Goal: Information Seeking & Learning: Check status

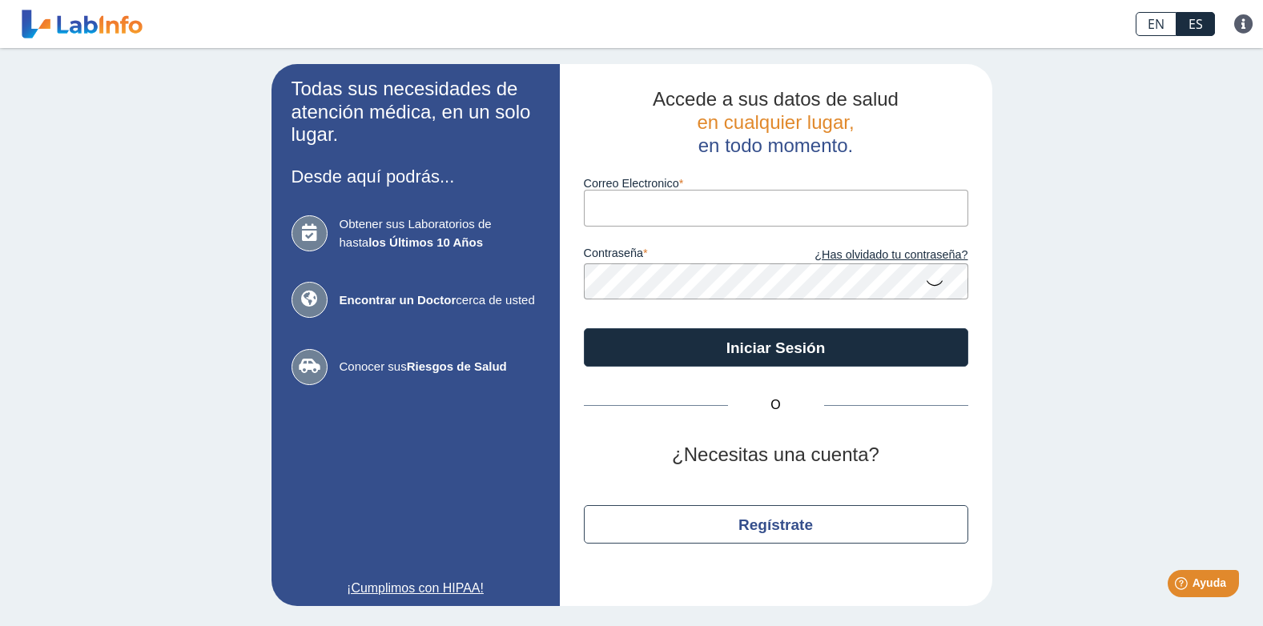
type input "[EMAIL_ADDRESS][DOMAIN_NAME]"
click at [939, 285] on icon at bounding box center [934, 282] width 19 height 31
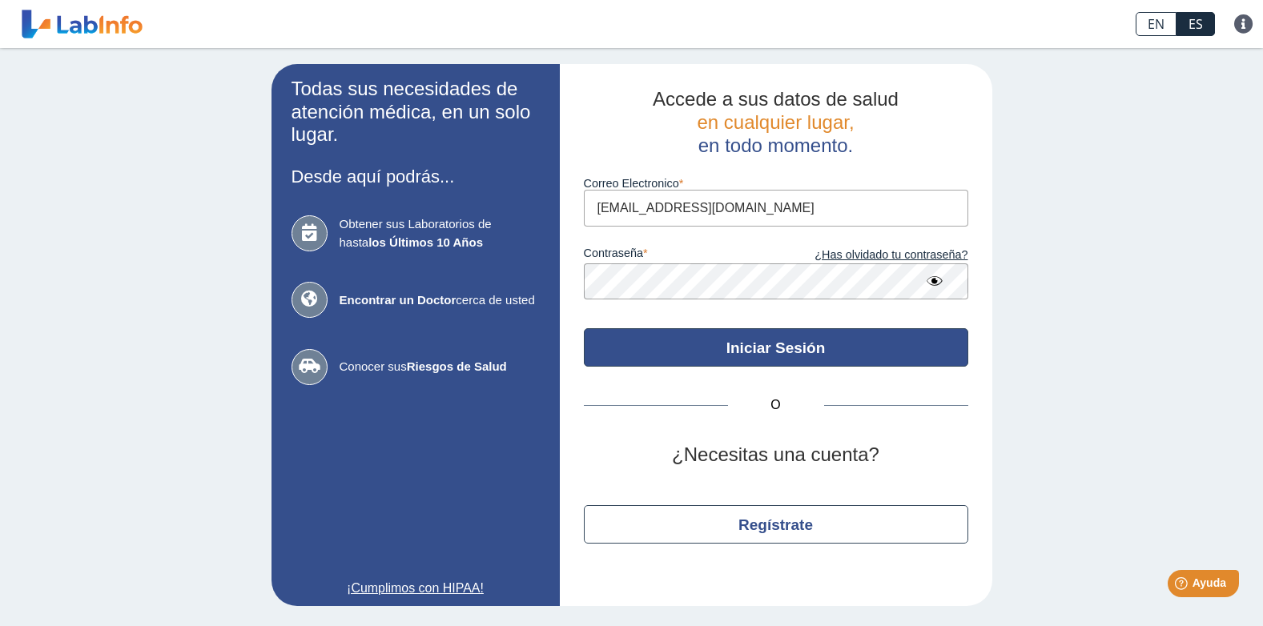
click at [808, 345] on button "Iniciar Sesión" at bounding box center [776, 347] width 384 height 38
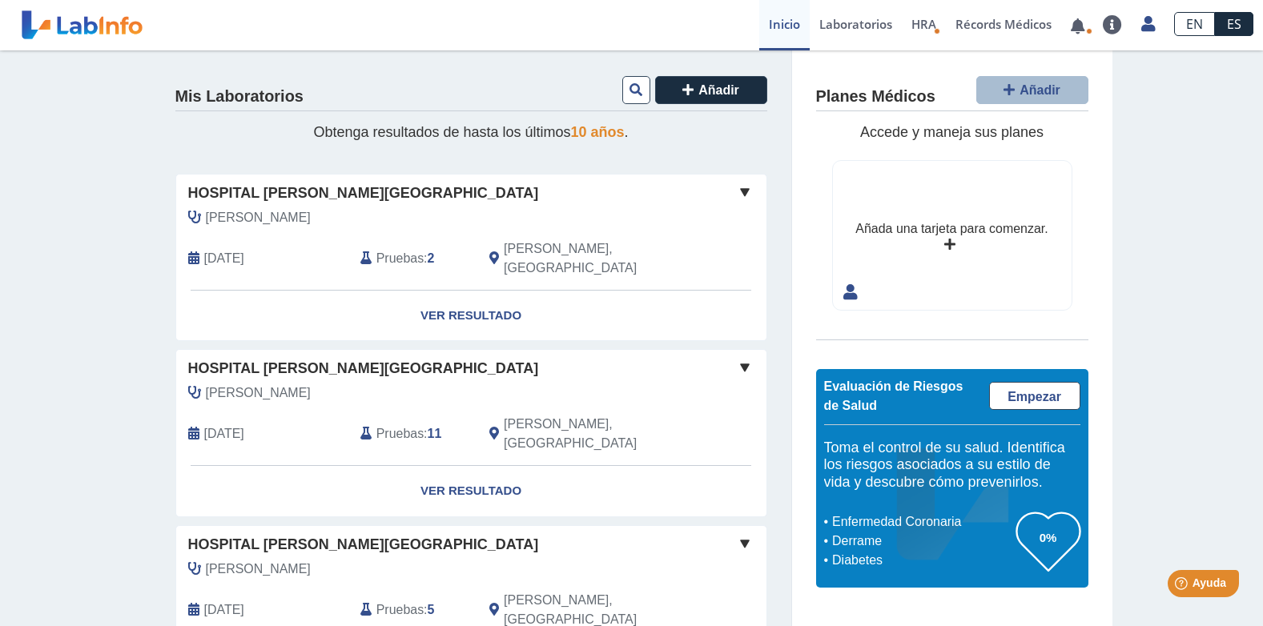
click at [407, 249] on span "Pruebas" at bounding box center [399, 258] width 47 height 19
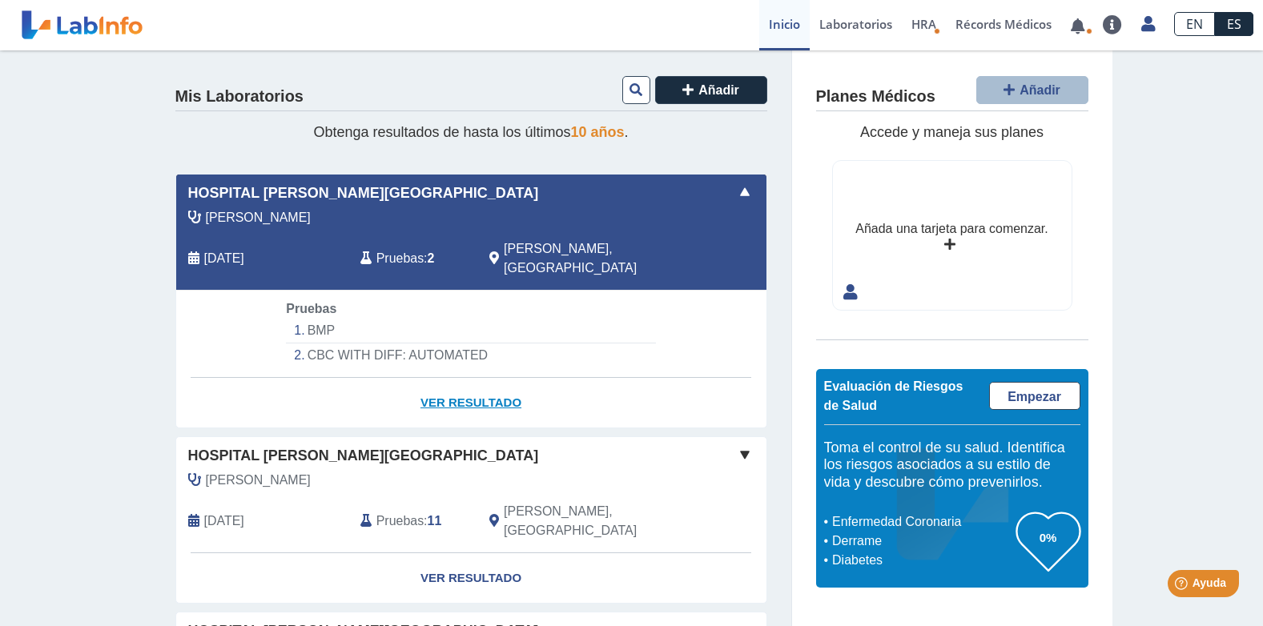
click at [447, 382] on link "Ver Resultado" at bounding box center [471, 403] width 590 height 50
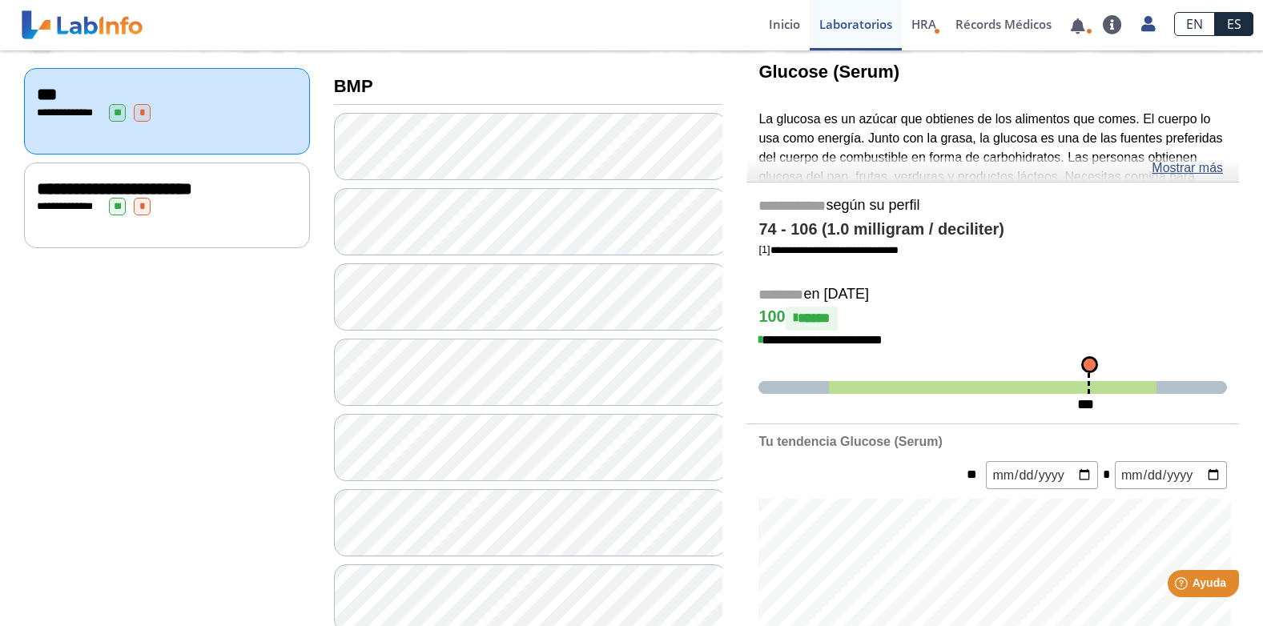
scroll to position [149, 0]
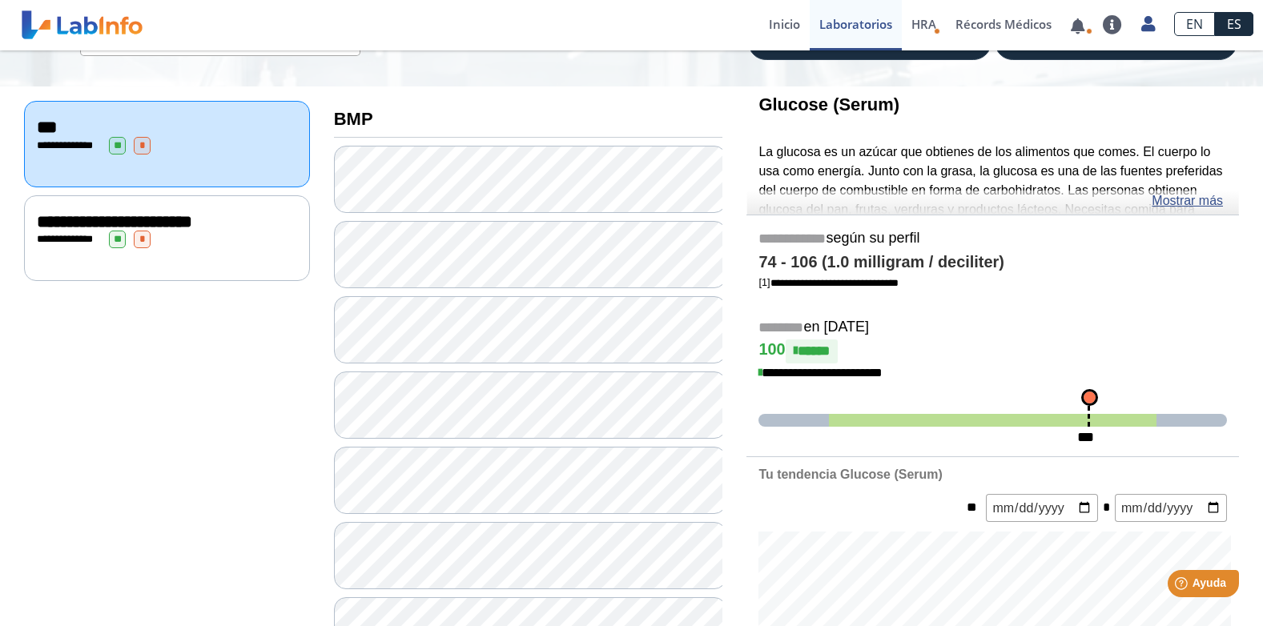
click at [63, 234] on span "**********" at bounding box center [71, 239] width 44 height 10
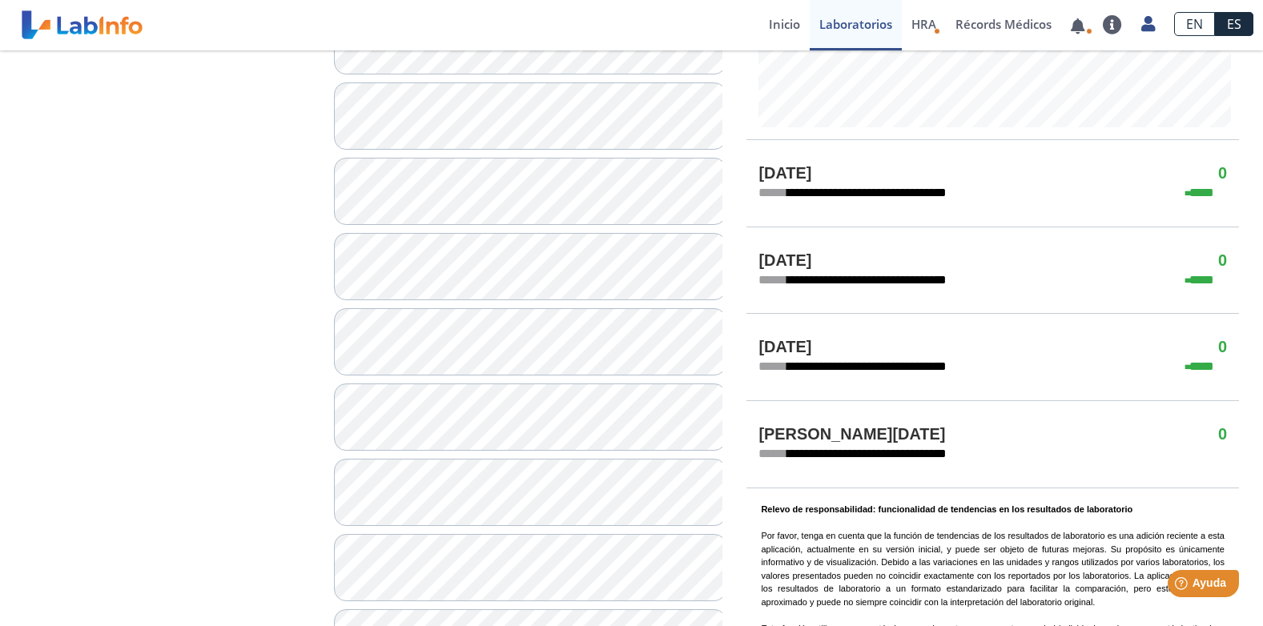
scroll to position [645, 0]
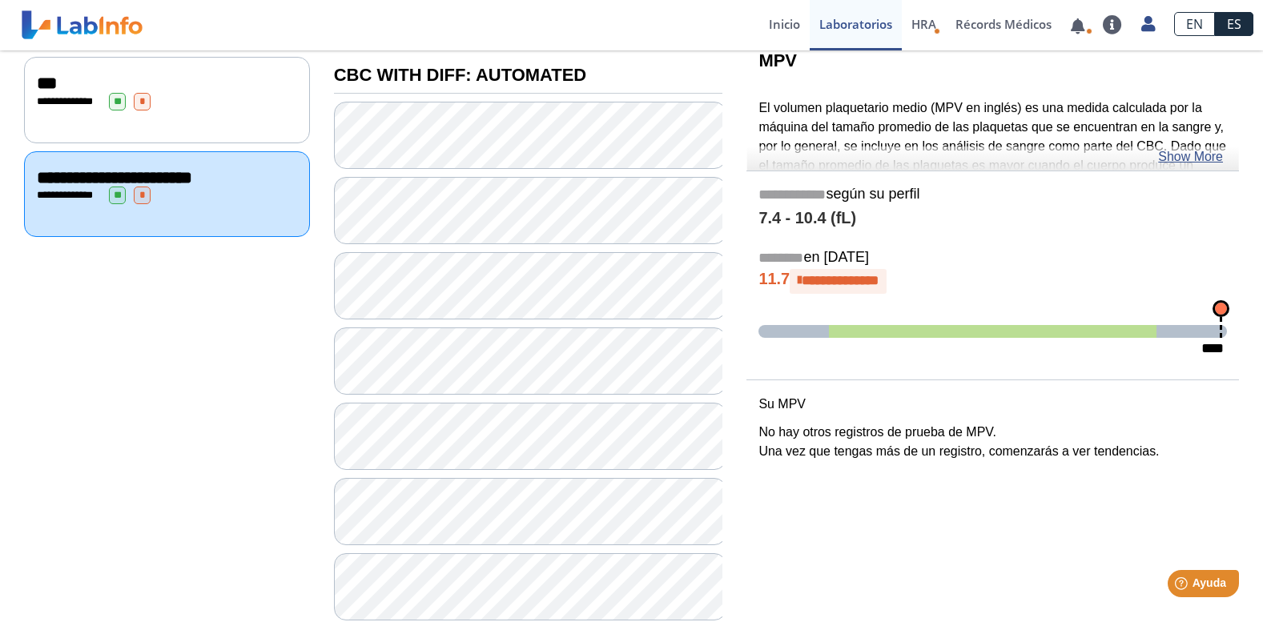
scroll to position [165, 0]
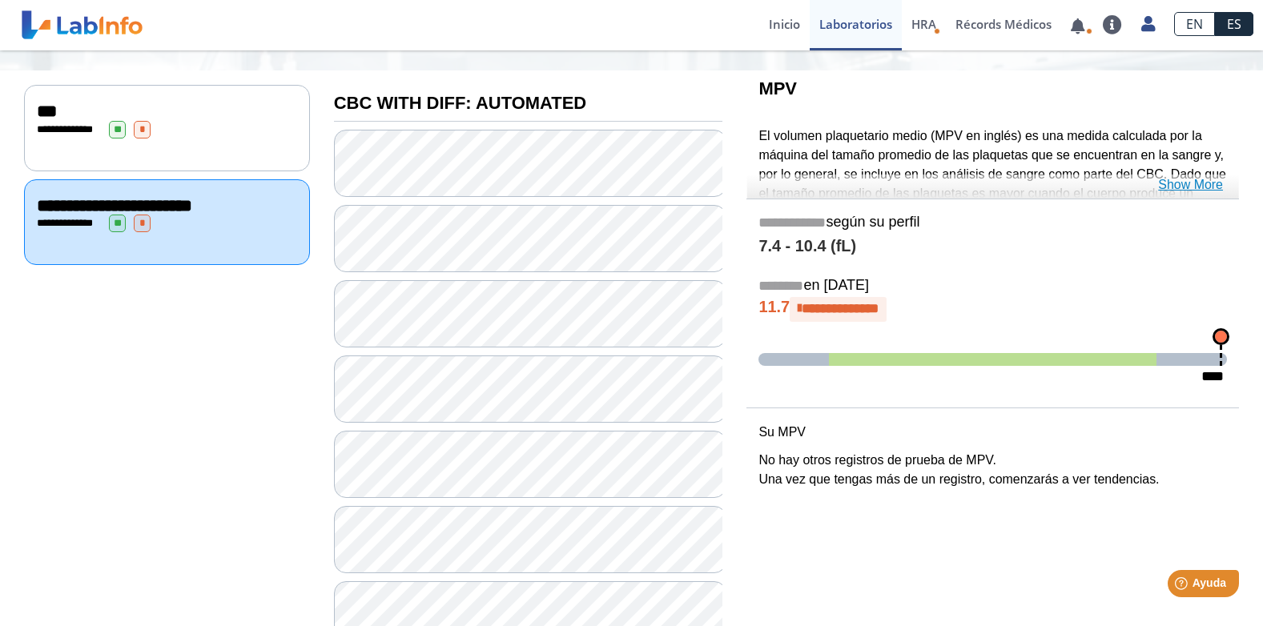
click at [1208, 186] on link "Show More" at bounding box center [1190, 184] width 65 height 19
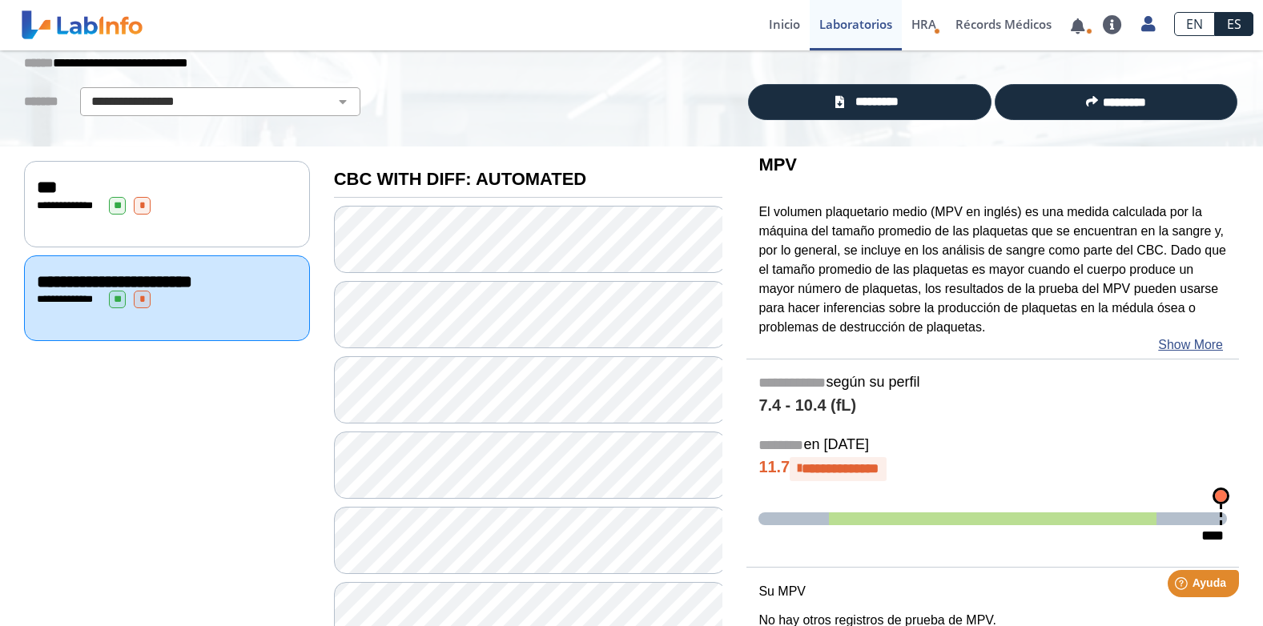
scroll to position [85, 0]
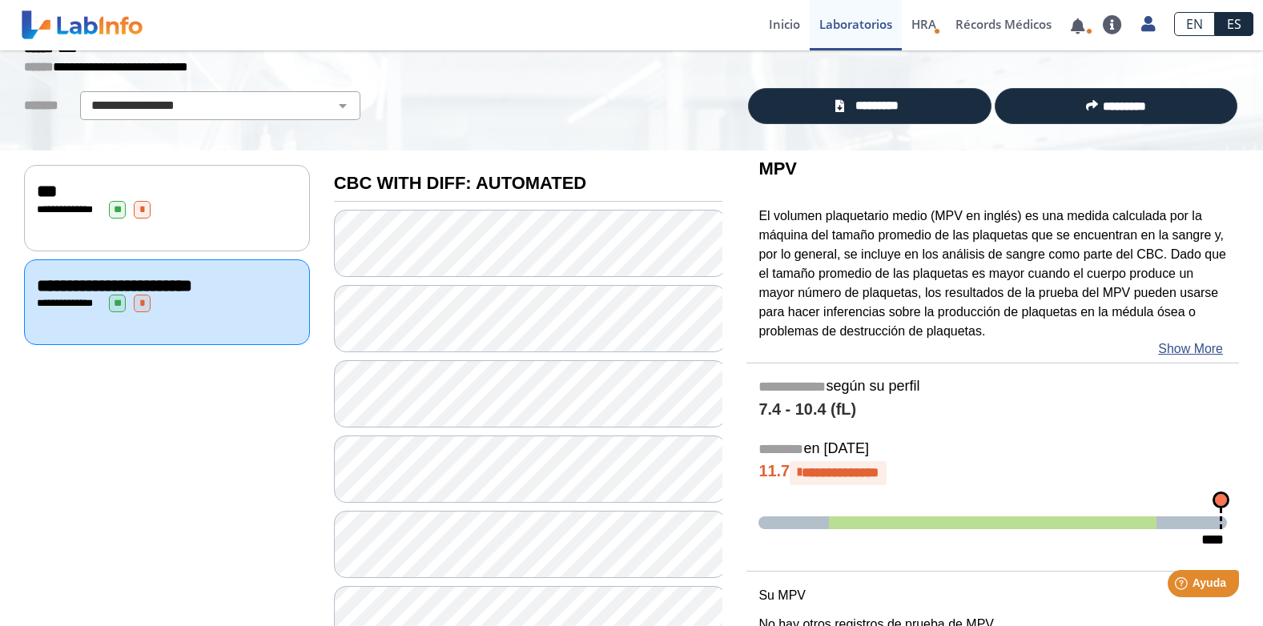
click at [87, 209] on span "**********" at bounding box center [71, 209] width 44 height 10
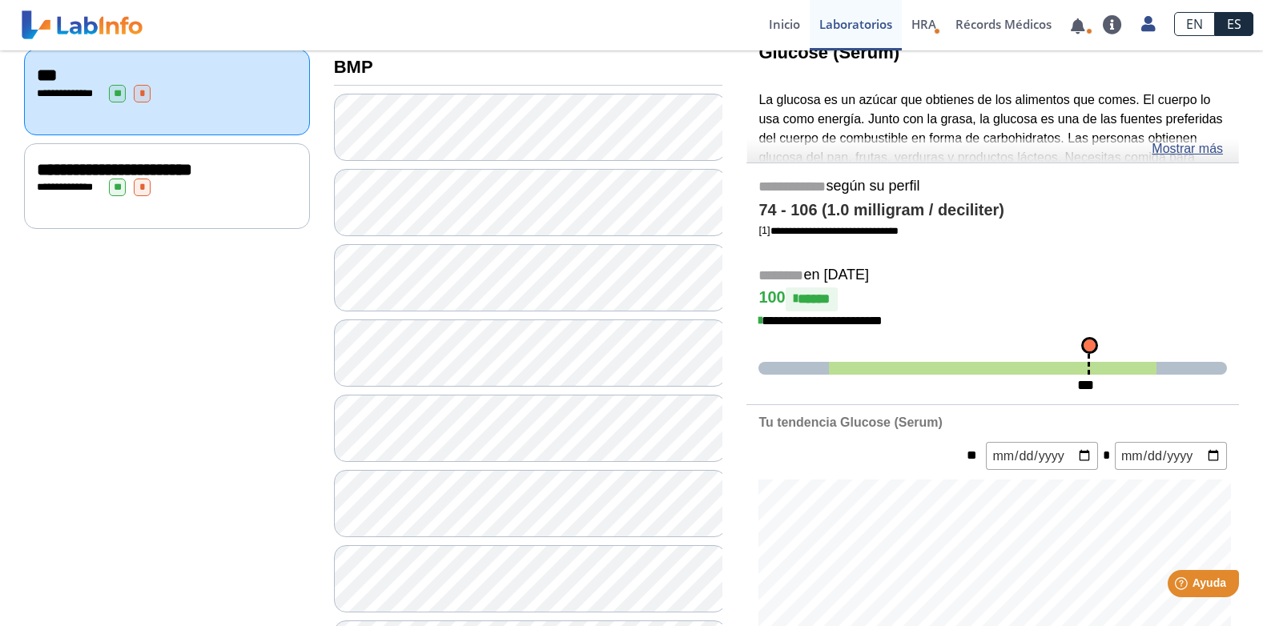
scroll to position [165, 0]
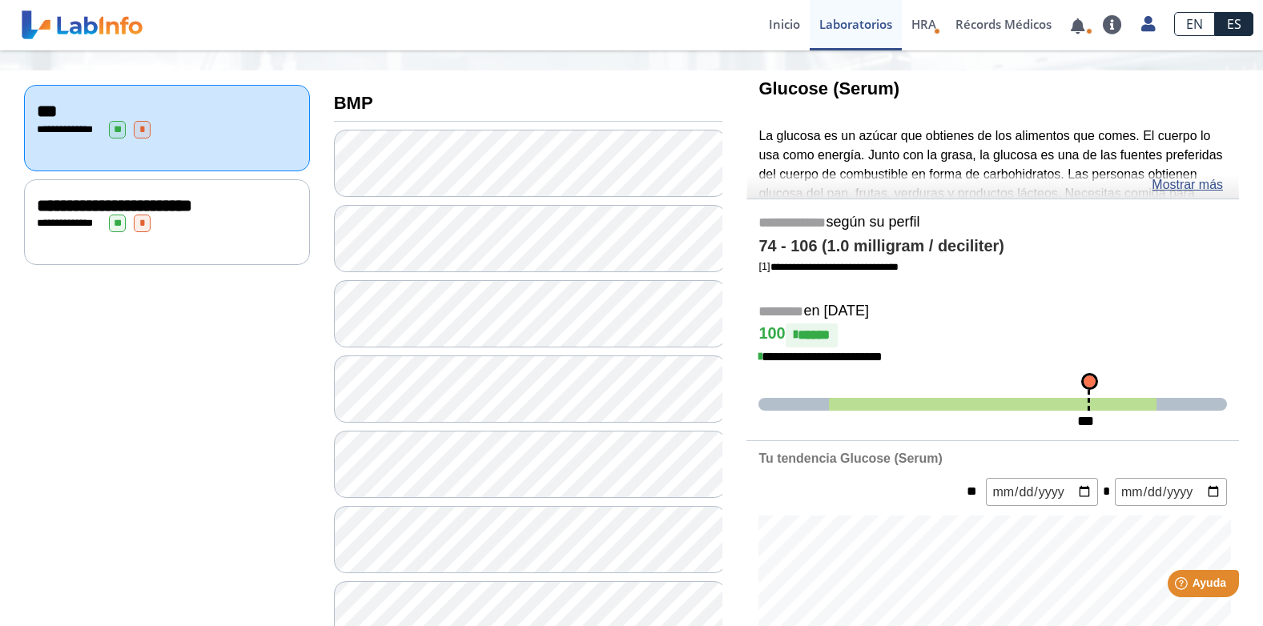
click at [88, 208] on span "**********" at bounding box center [114, 206] width 155 height 18
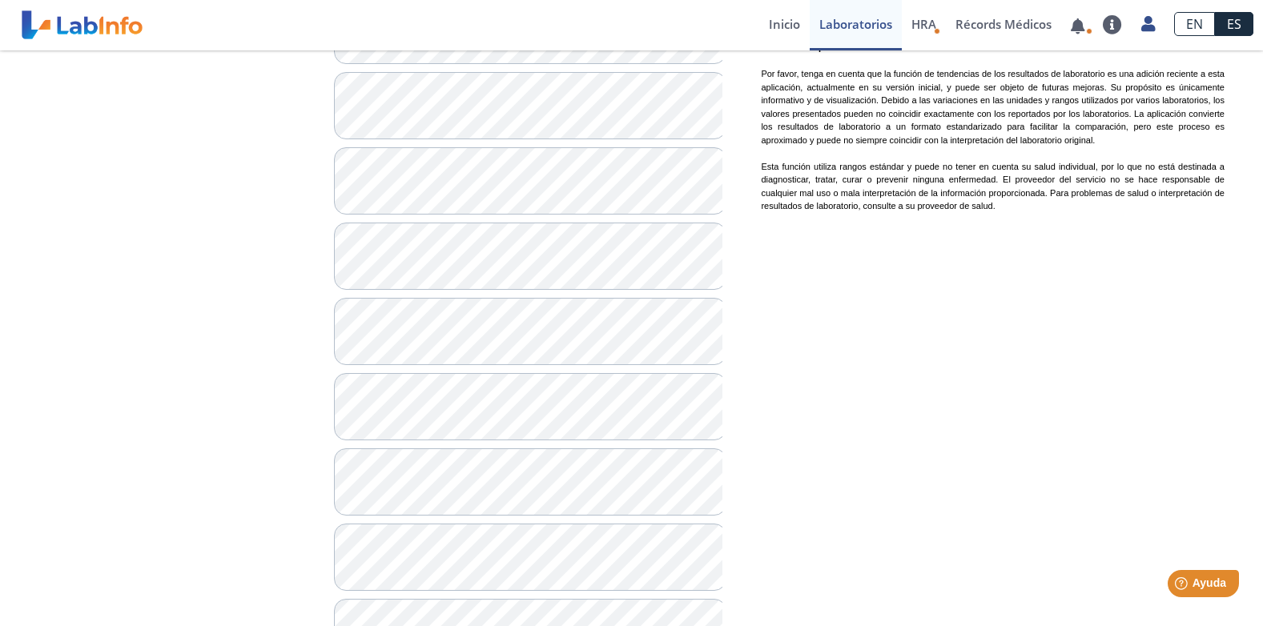
scroll to position [1206, 0]
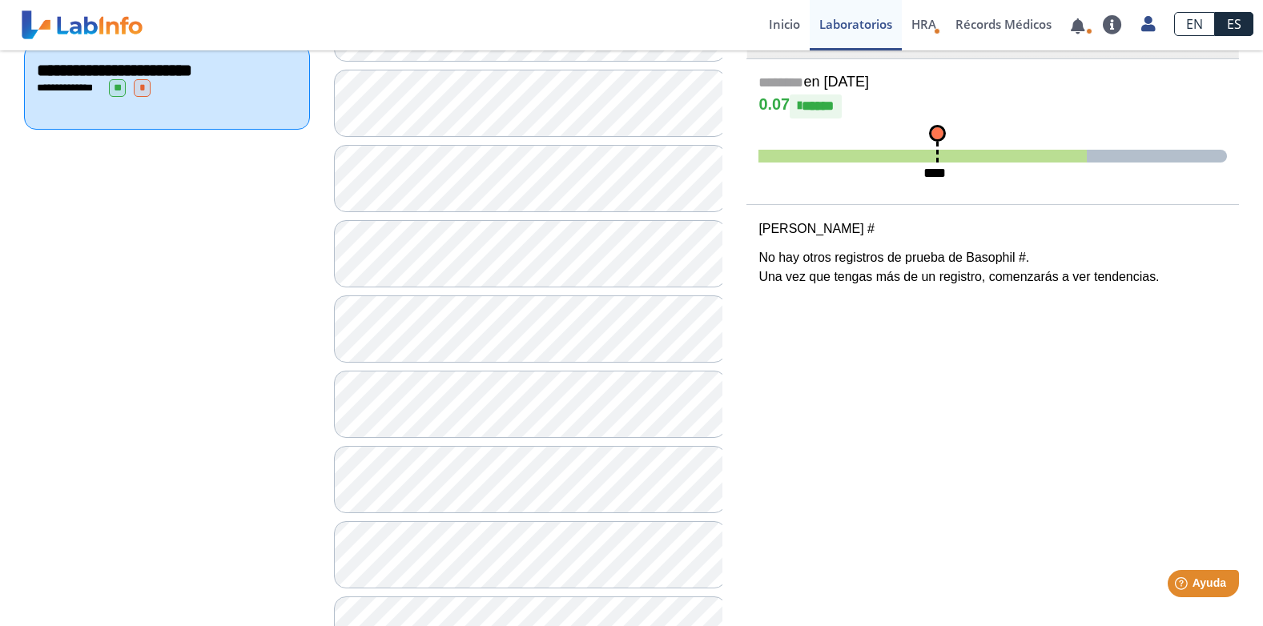
scroll to position [325, 0]
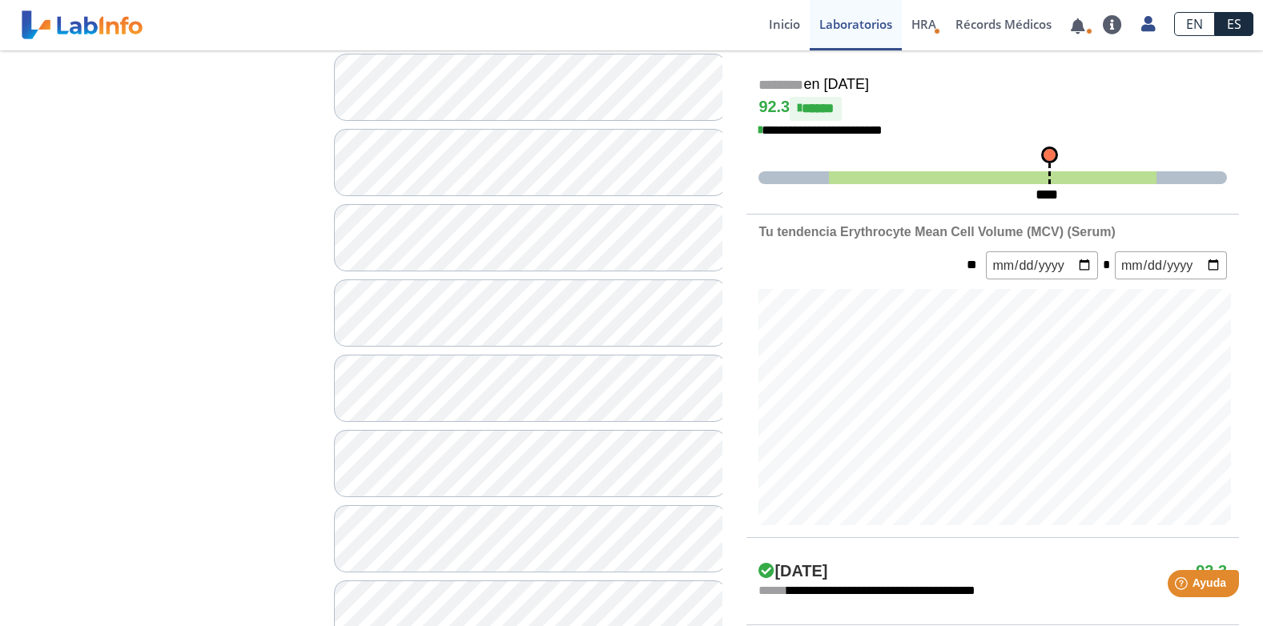
scroll to position [405, 0]
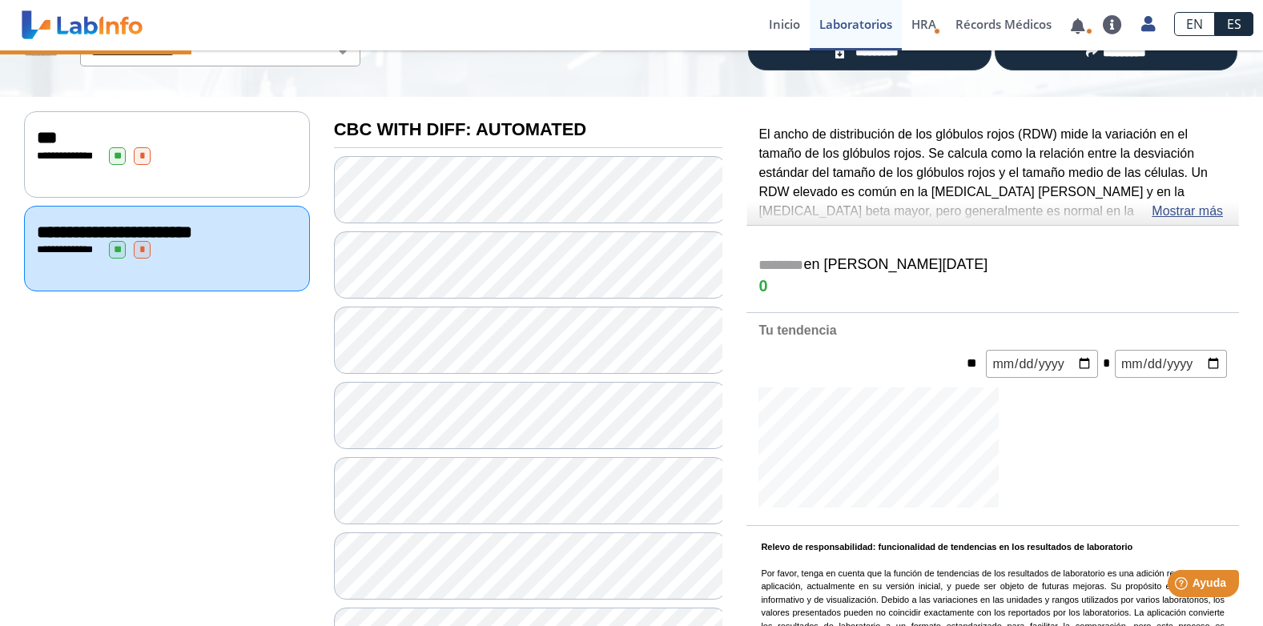
scroll to position [85, 0]
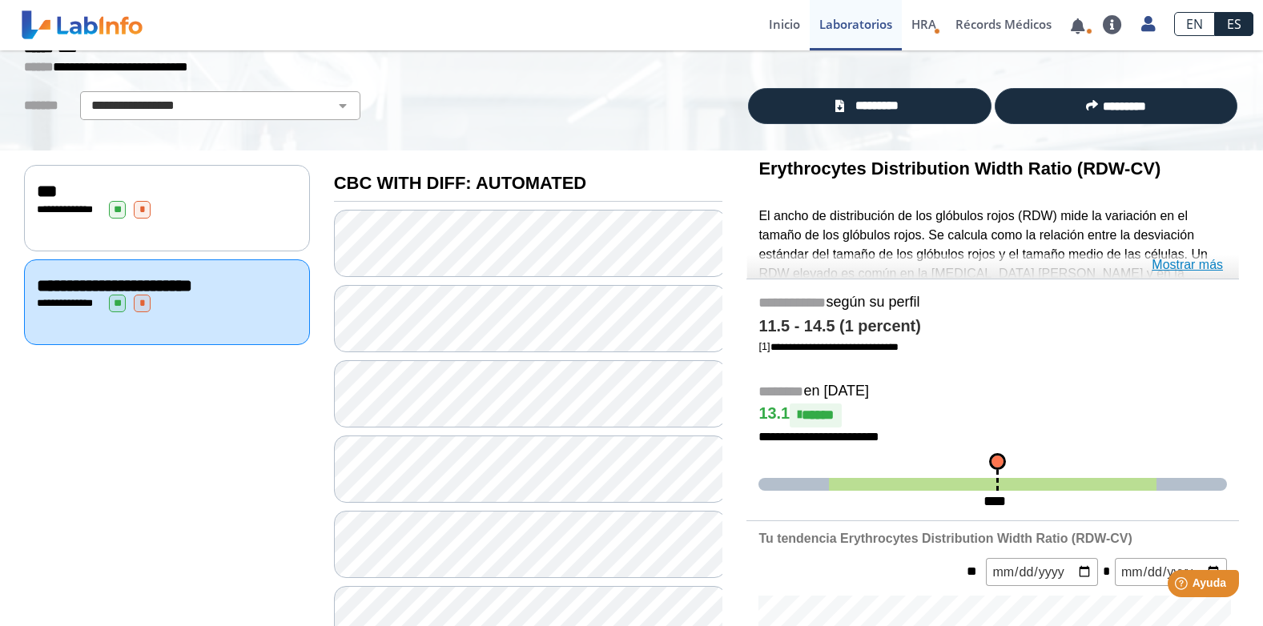
click at [1182, 267] on link "Mostrar más" at bounding box center [1186, 264] width 71 height 19
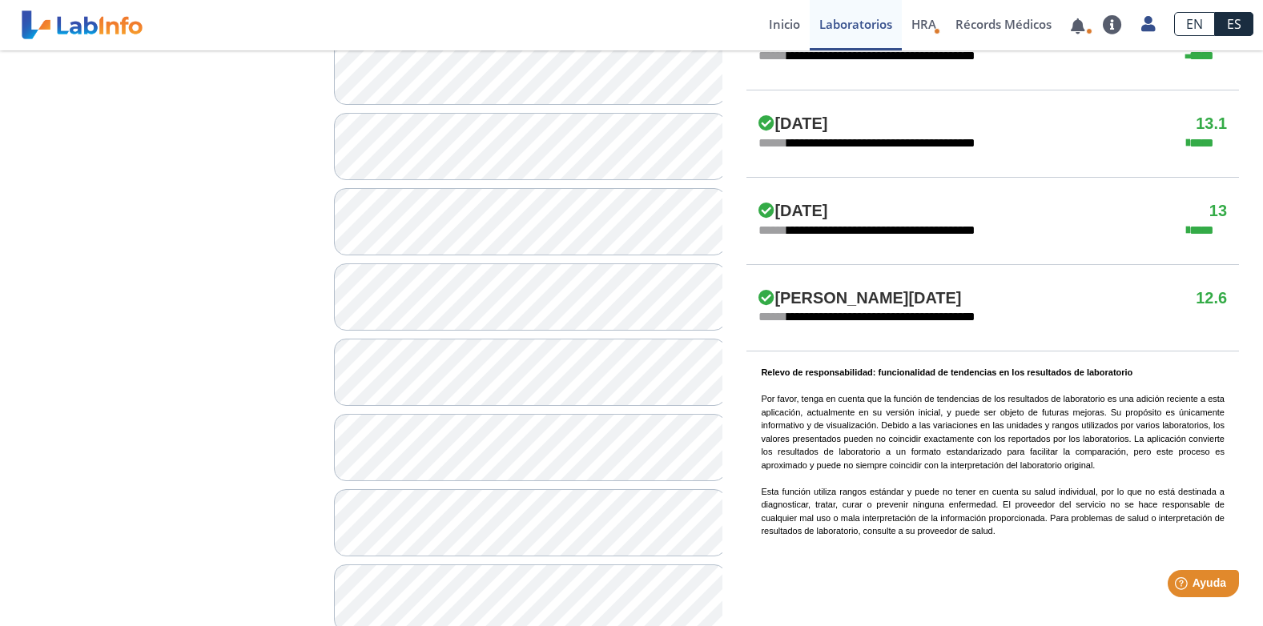
scroll to position [1046, 0]
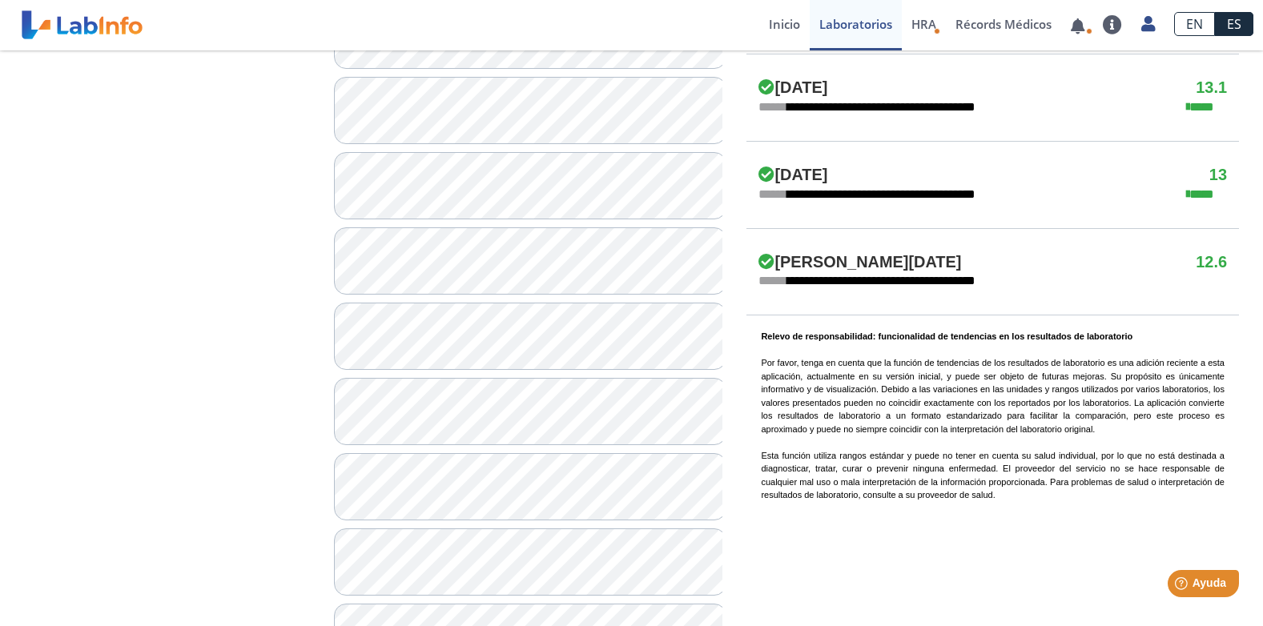
click at [810, 166] on h4 "[DATE]" at bounding box center [792, 175] width 69 height 19
click at [1214, 185] on span "****" at bounding box center [1206, 194] width 41 height 19
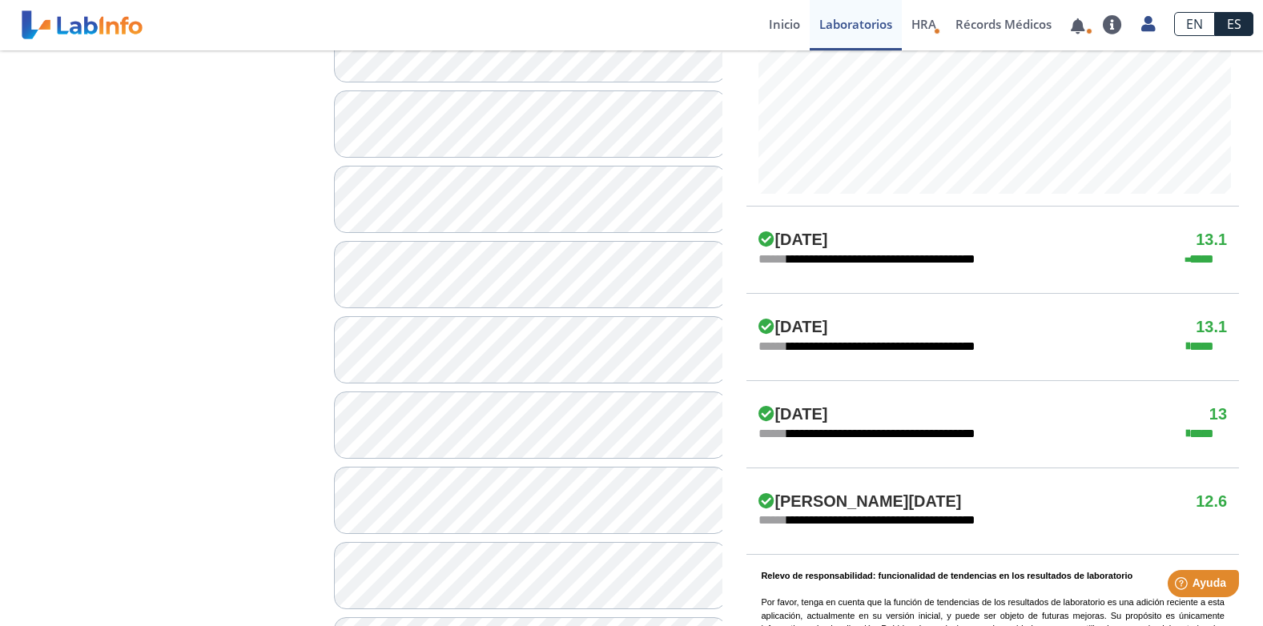
scroll to position [806, 0]
click at [788, 319] on h4 "[DATE]" at bounding box center [792, 328] width 69 height 19
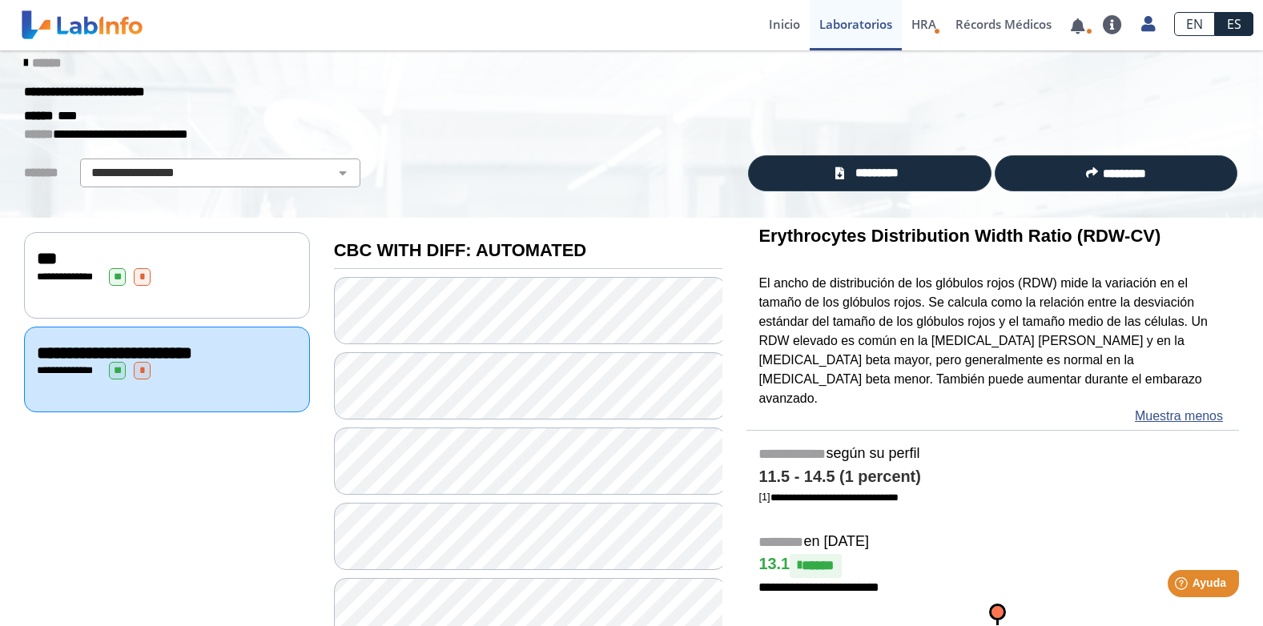
scroll to position [5, 0]
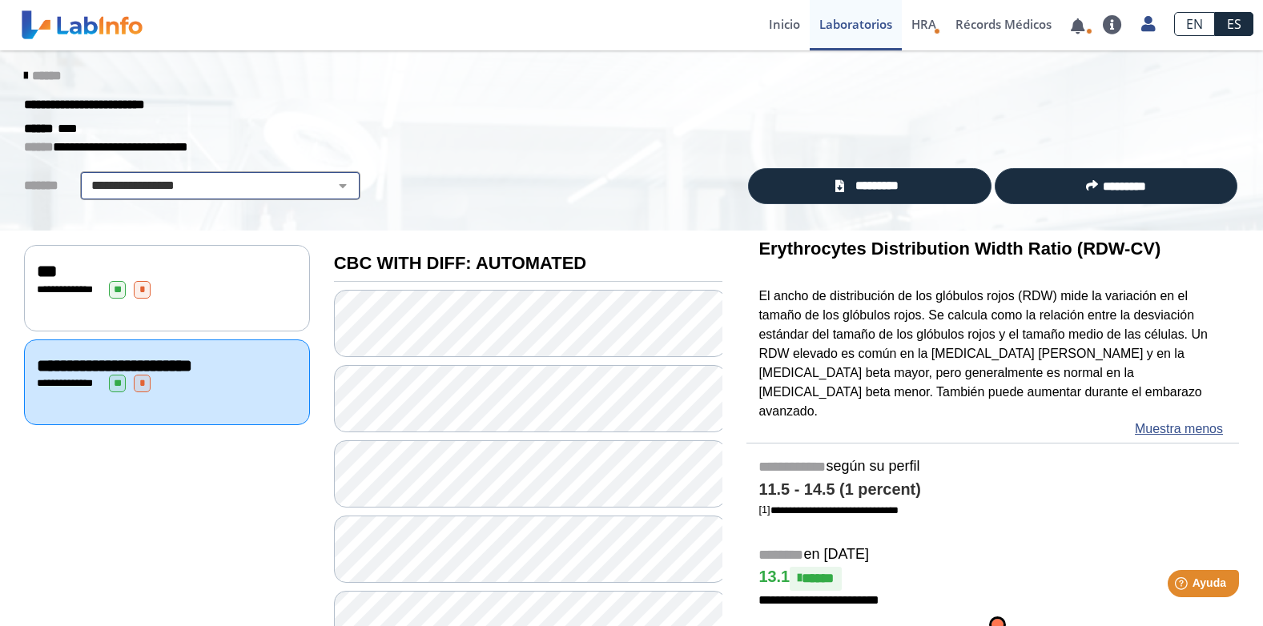
click at [217, 186] on select "**********" at bounding box center [220, 185] width 271 height 19
click at [85, 176] on select "**********" at bounding box center [220, 185] width 271 height 19
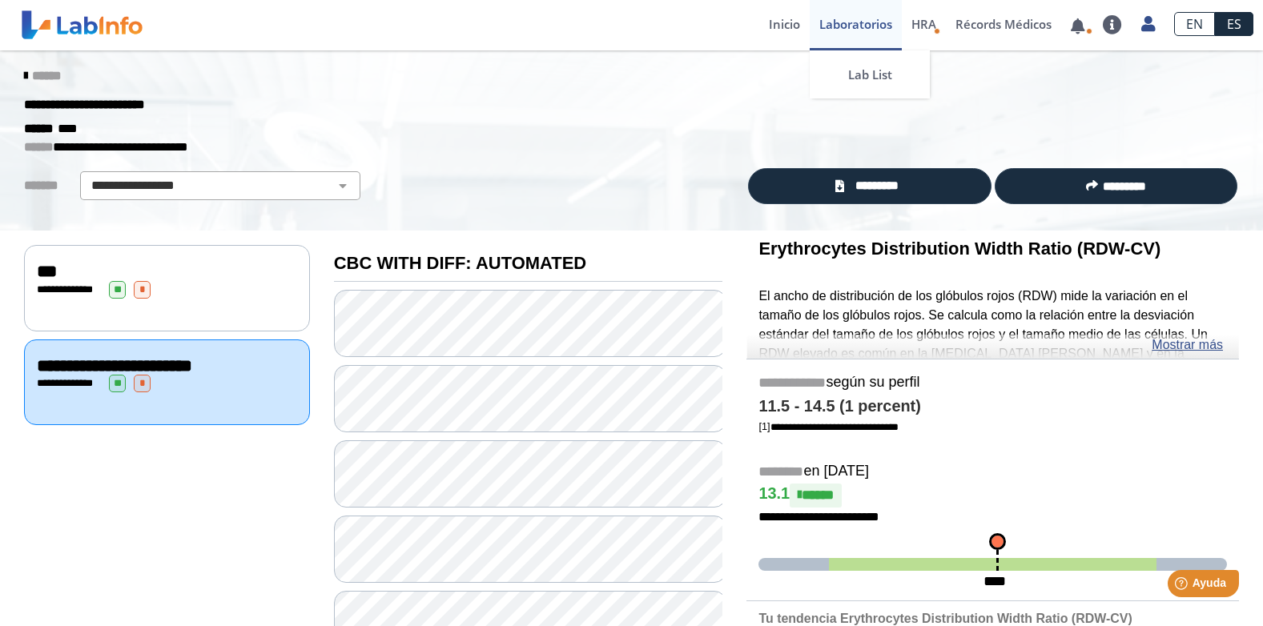
click at [866, 27] on link "Laboratorios" at bounding box center [856, 25] width 92 height 50
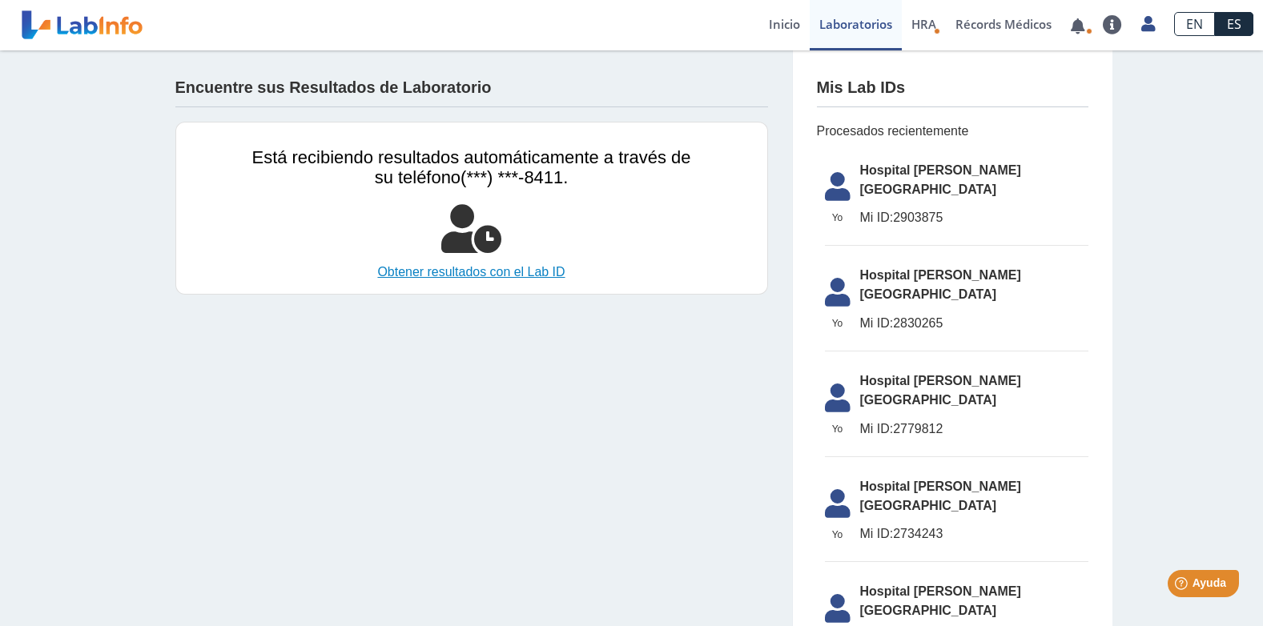
click at [441, 277] on link "Obtener resultados con el Lab ID" at bounding box center [471, 272] width 439 height 19
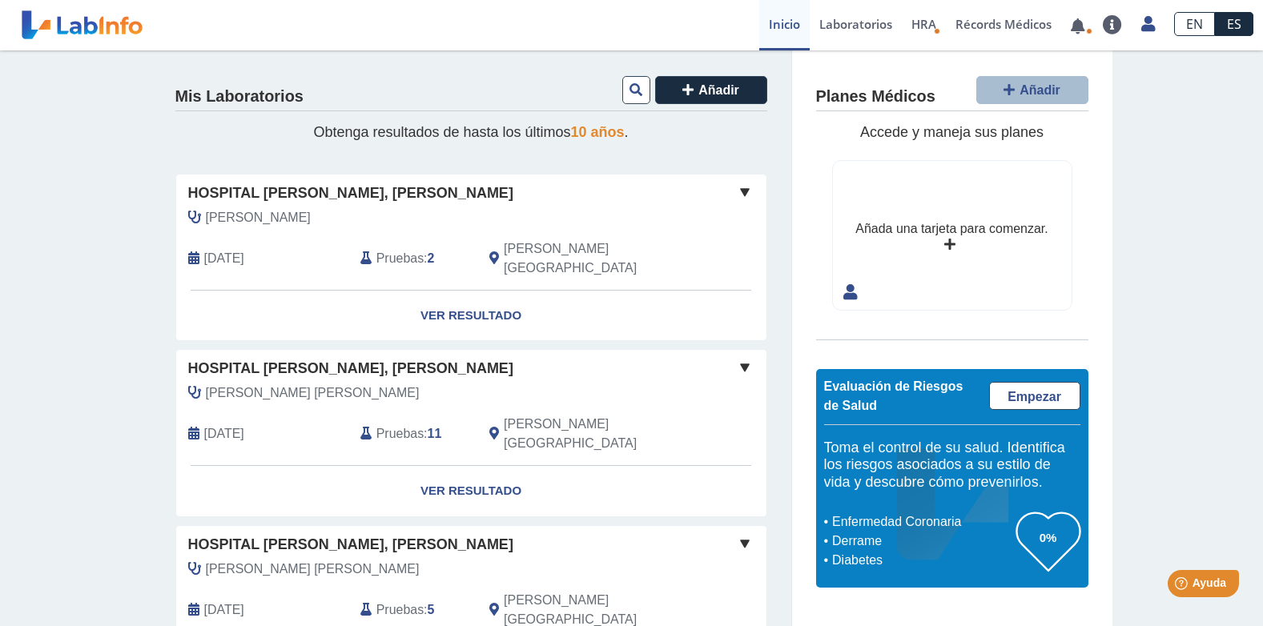
click at [404, 424] on span "Pruebas" at bounding box center [399, 433] width 47 height 19
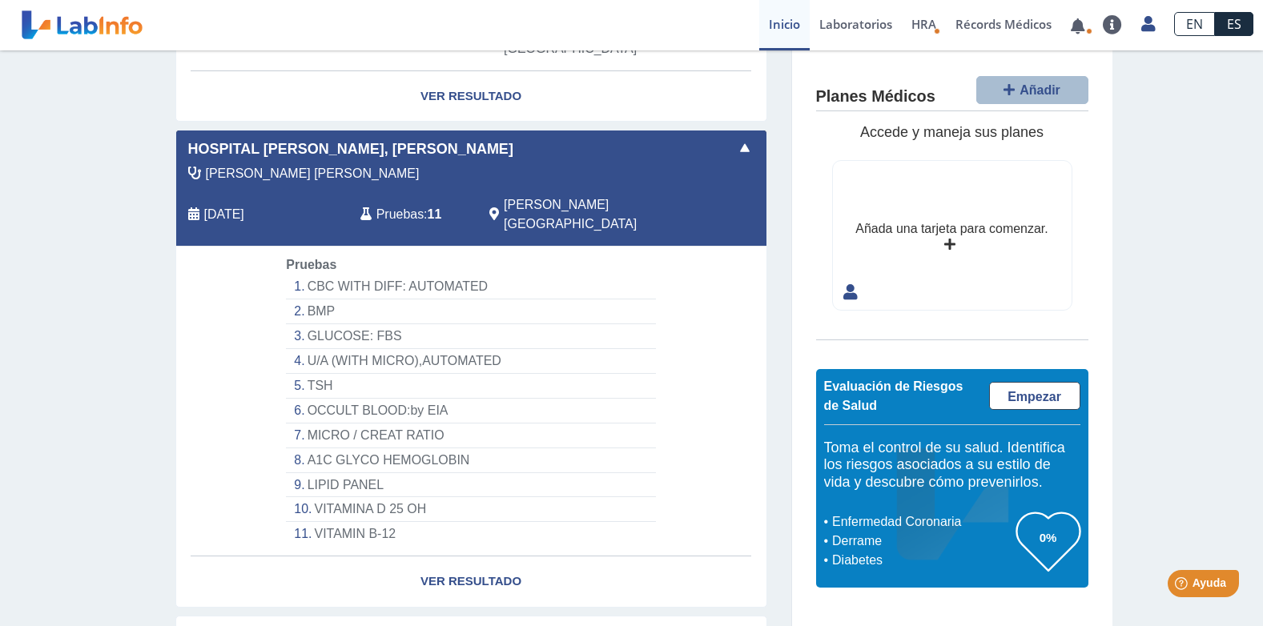
scroll to position [240, 0]
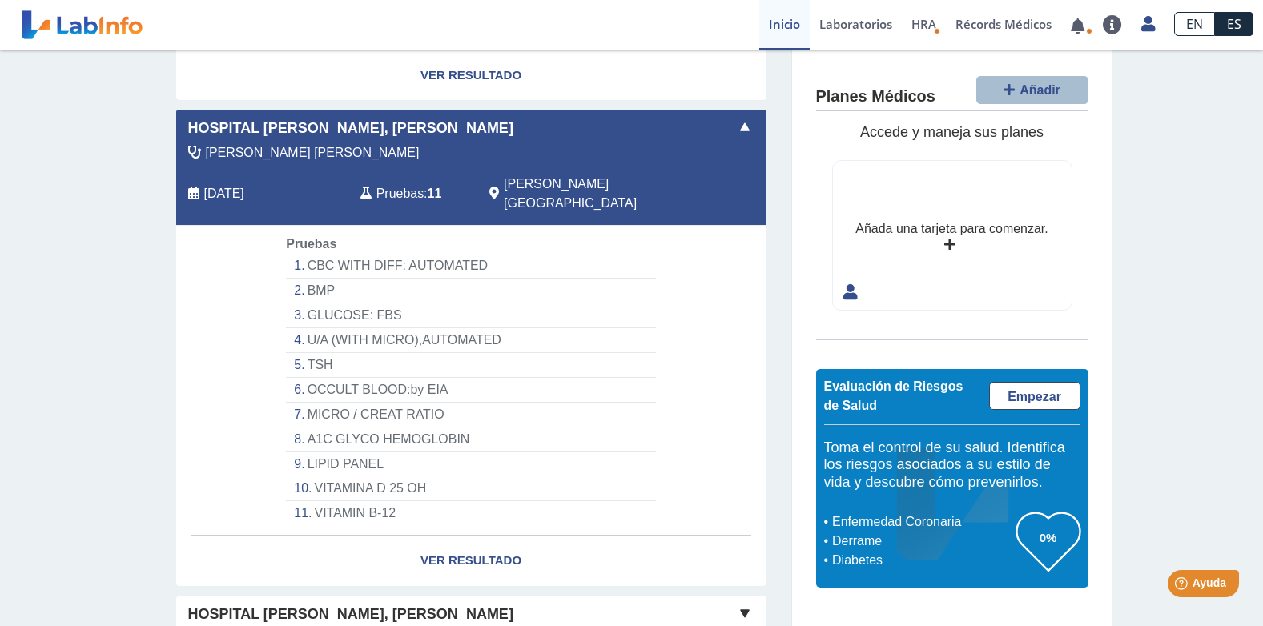
click at [328, 452] on li "LIPID PANEL" at bounding box center [470, 464] width 369 height 25
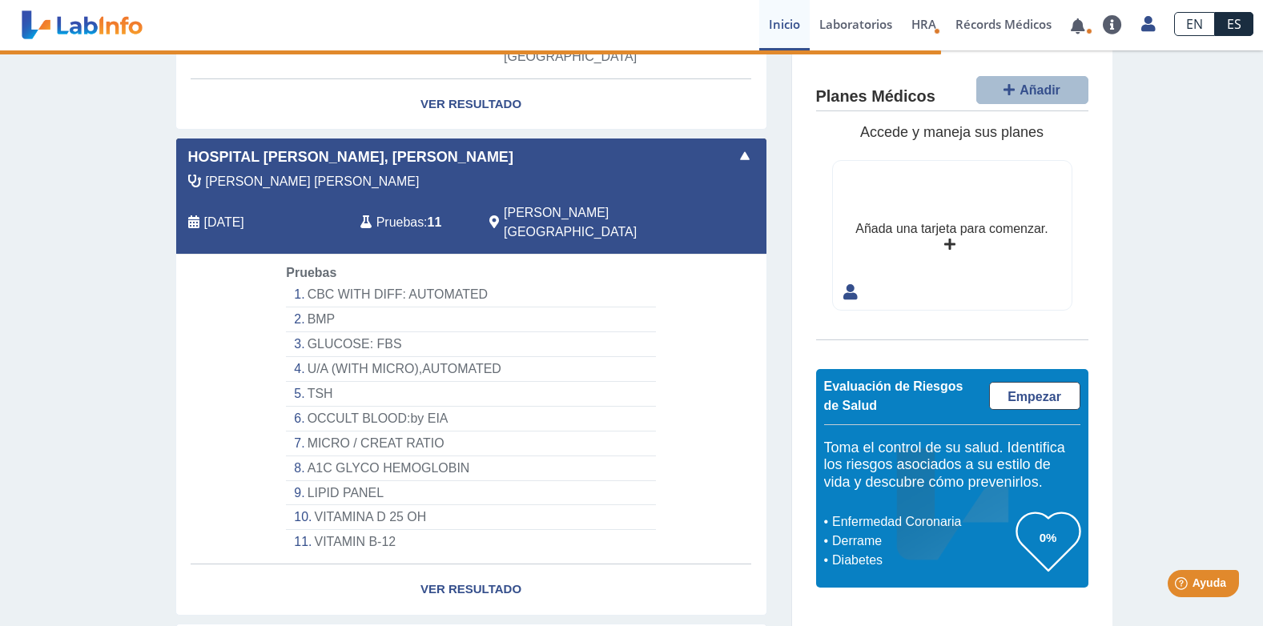
scroll to position [160, 0]
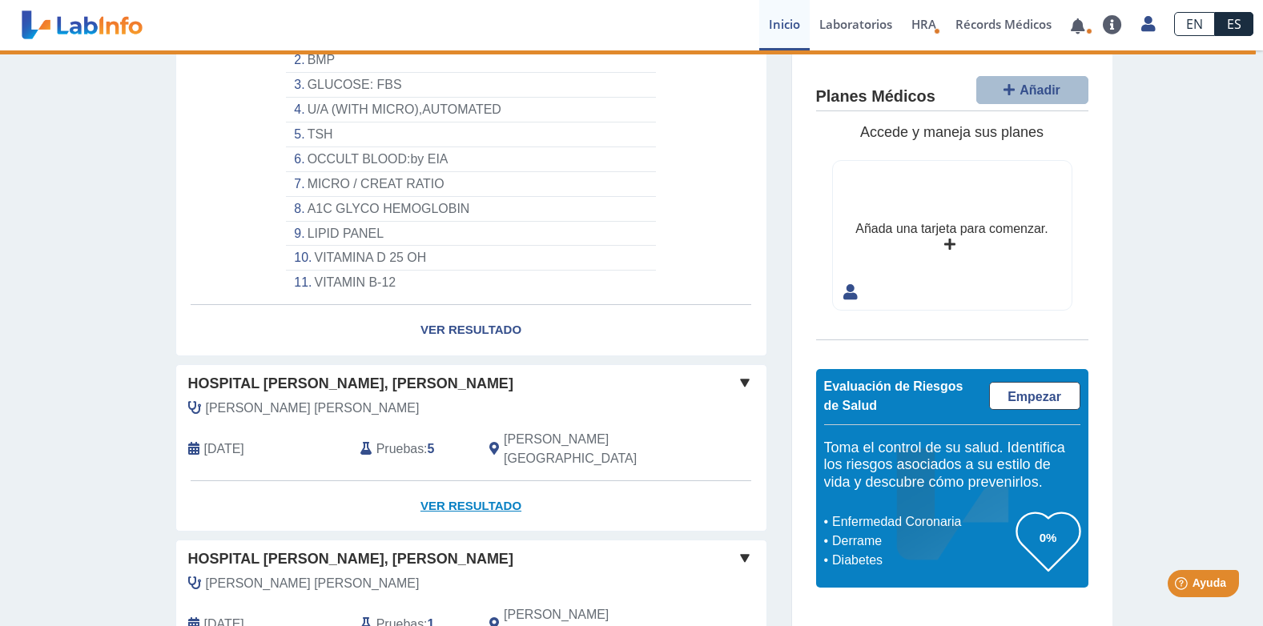
scroll to position [480, 0]
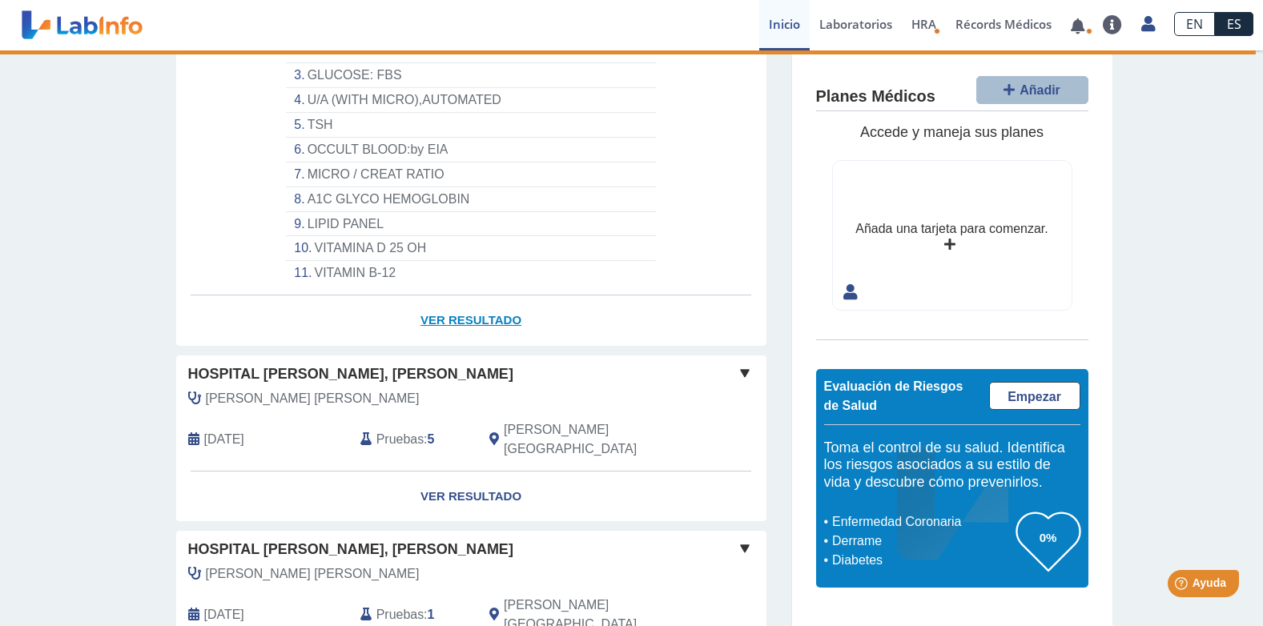
click at [447, 295] on link "Ver Resultado" at bounding box center [471, 320] width 590 height 50
click at [438, 295] on link "Ver Resultado" at bounding box center [471, 320] width 590 height 50
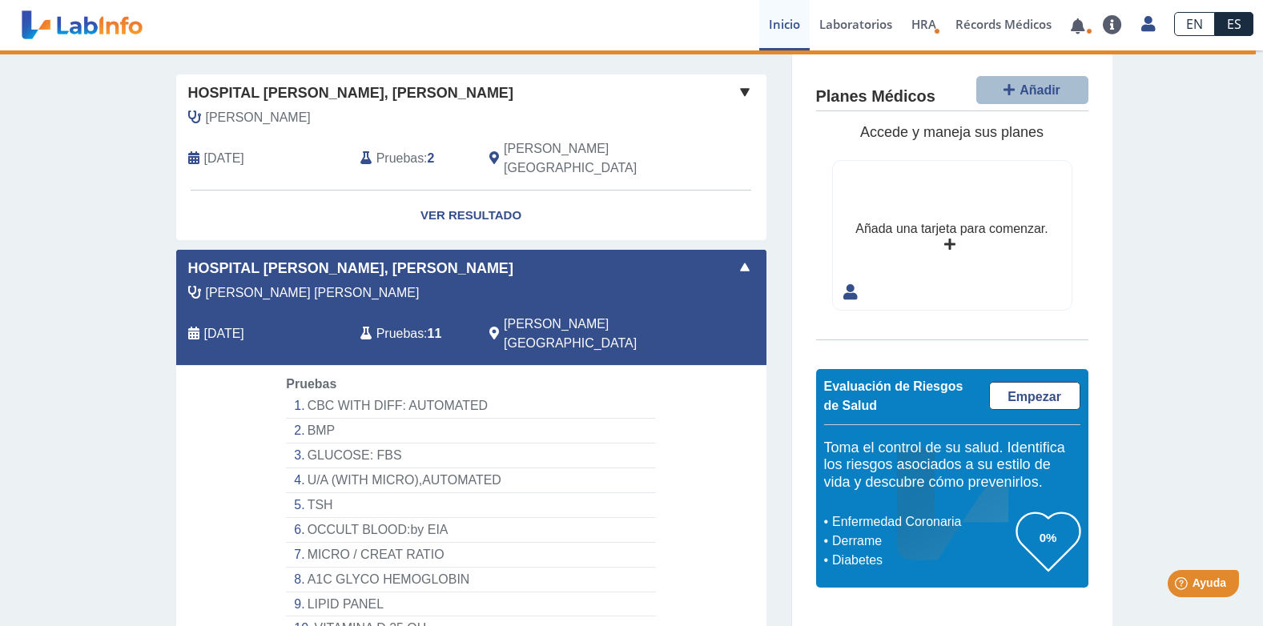
scroll to position [0, 0]
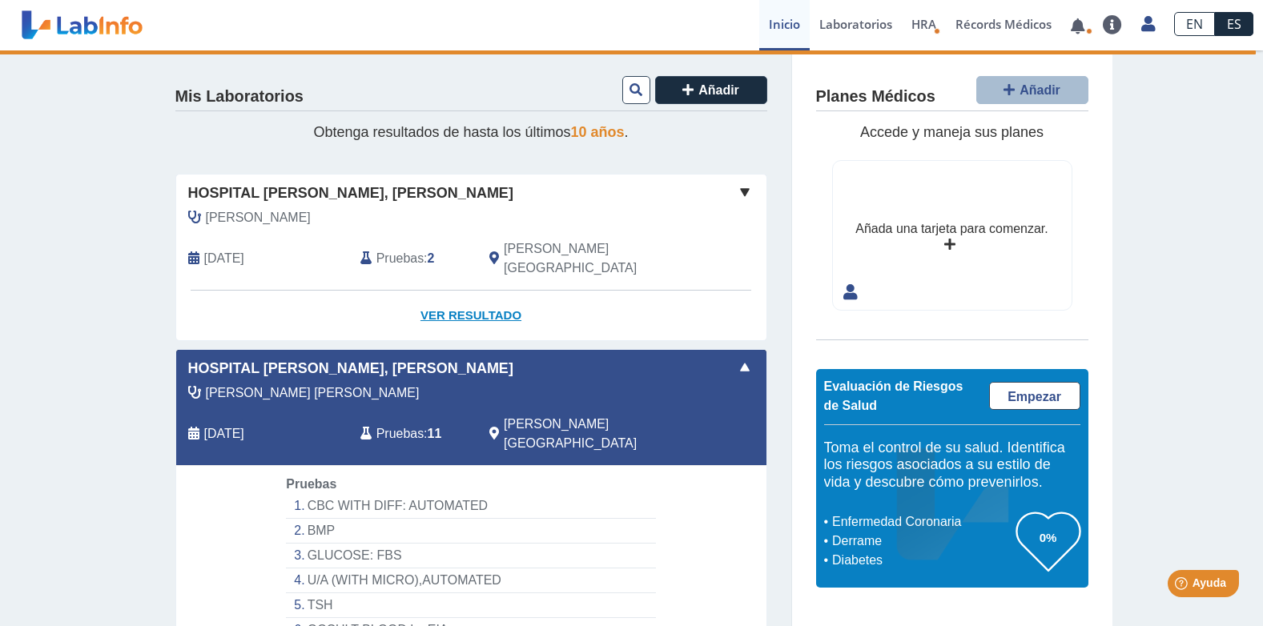
click at [456, 299] on link "Ver Resultado" at bounding box center [471, 316] width 590 height 50
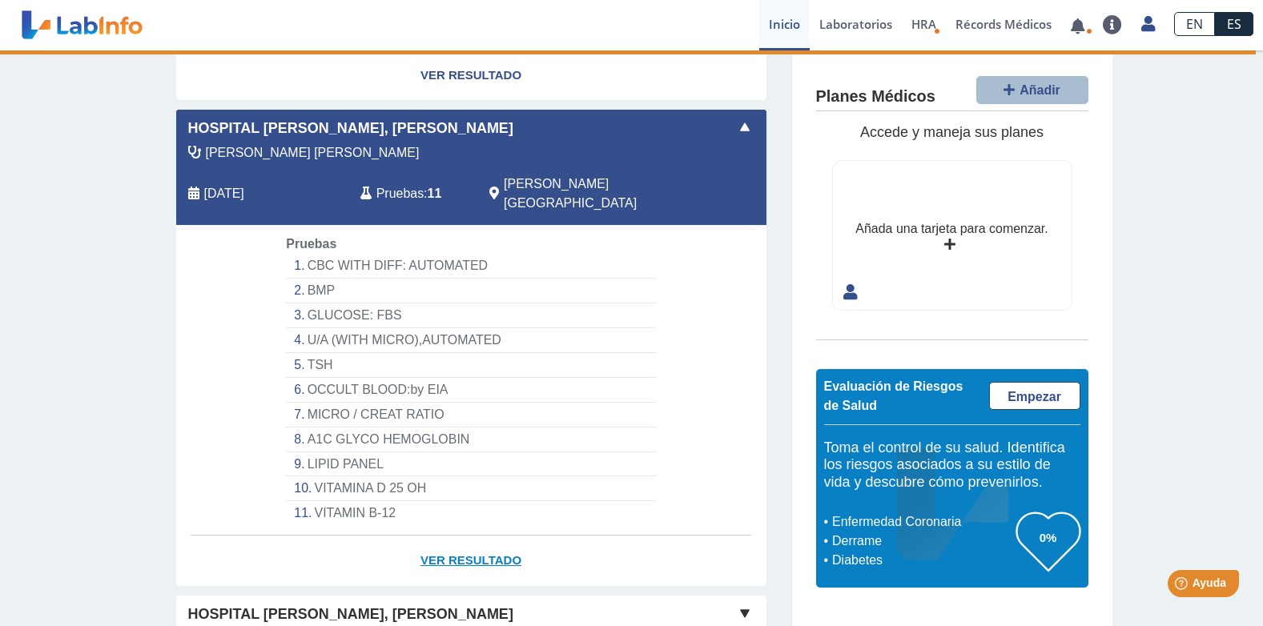
click at [444, 536] on link "Ver Resultado" at bounding box center [471, 561] width 590 height 50
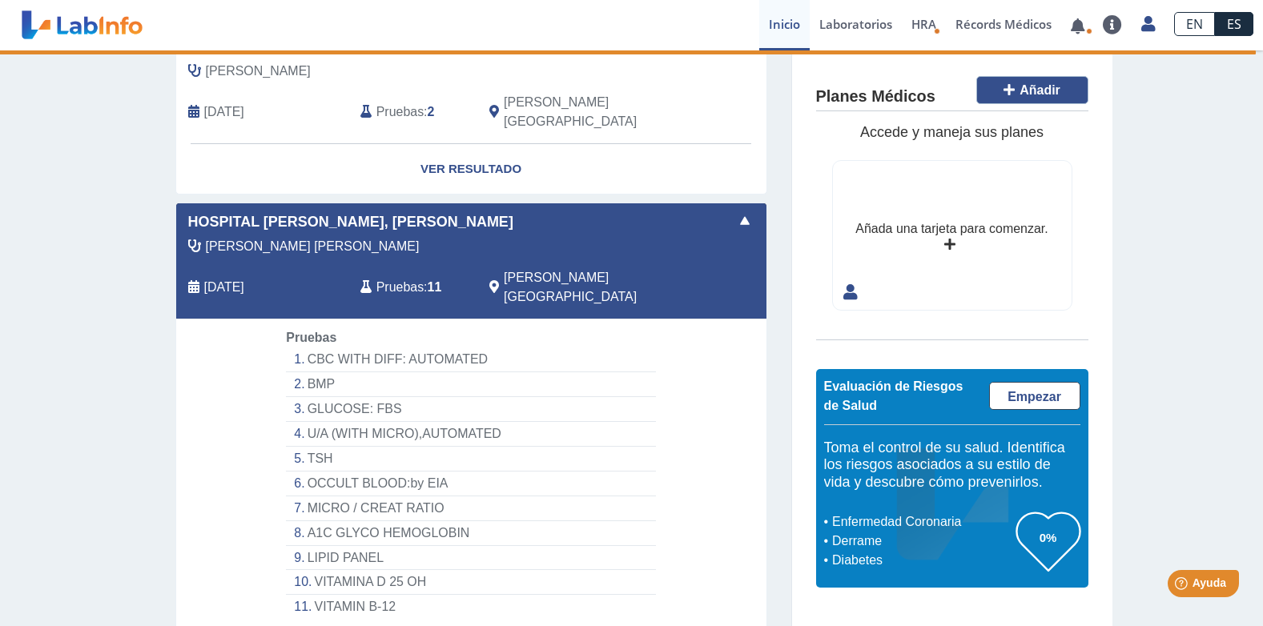
scroll to position [0, 0]
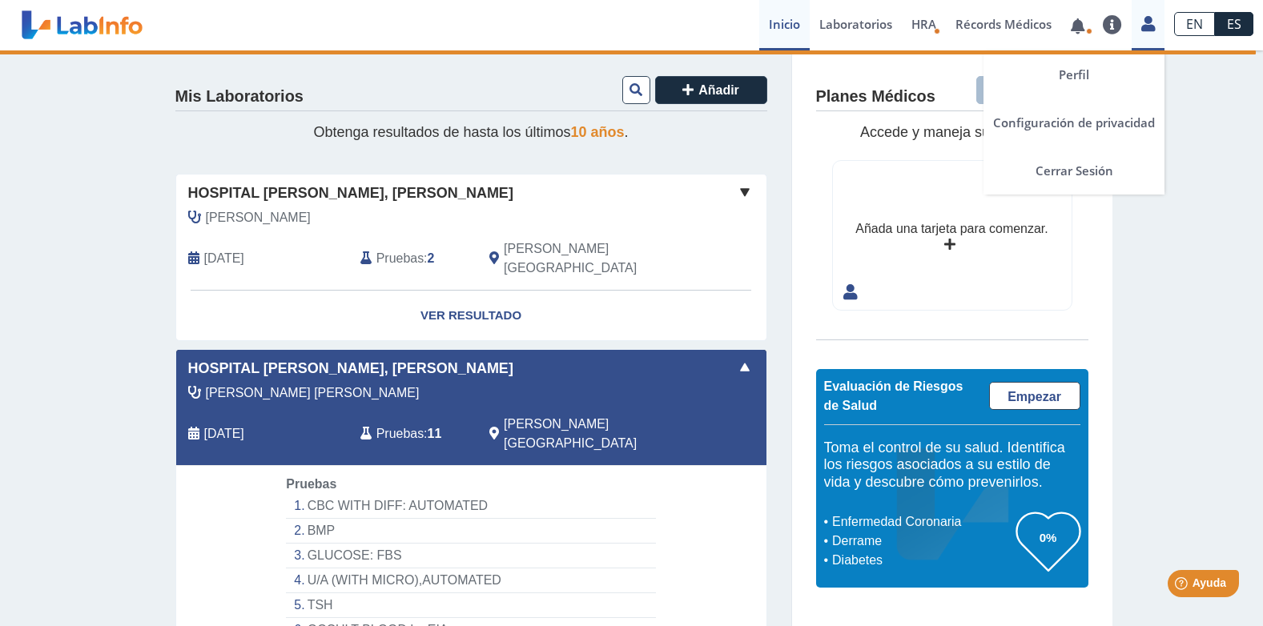
click at [1141, 29] on icon at bounding box center [1148, 24] width 14 height 12
click at [1070, 169] on link "Cerrar Sesión" at bounding box center [1073, 171] width 181 height 48
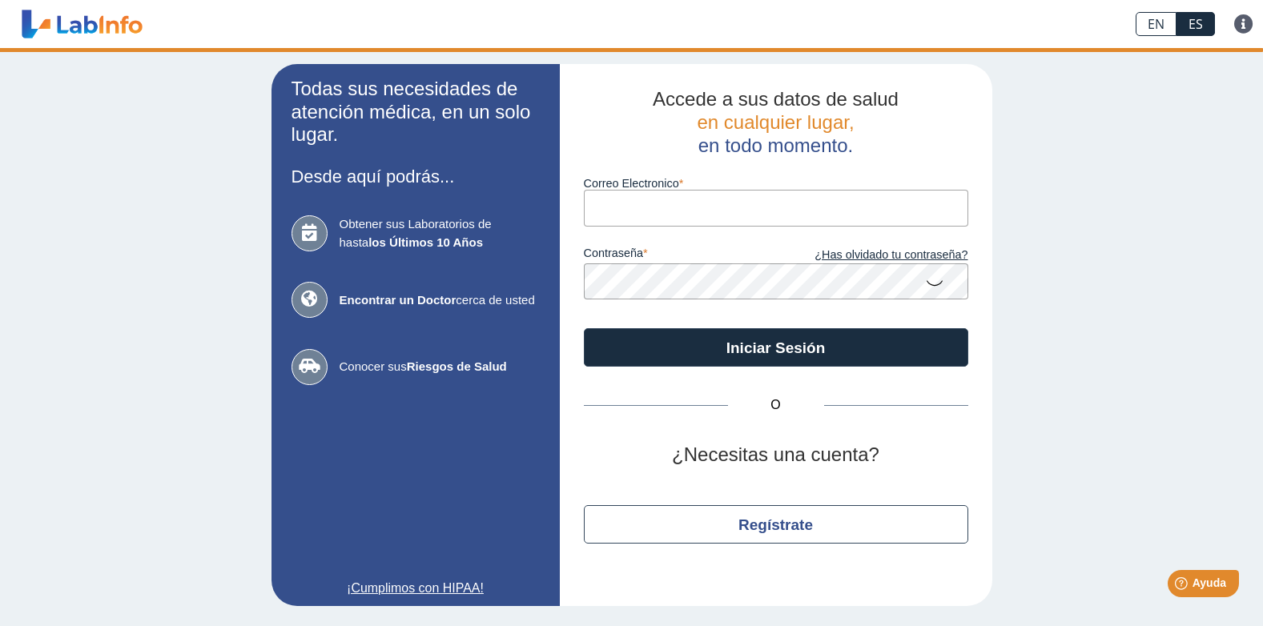
type input "[EMAIL_ADDRESS][DOMAIN_NAME]"
